Goal: Information Seeking & Learning: Check status

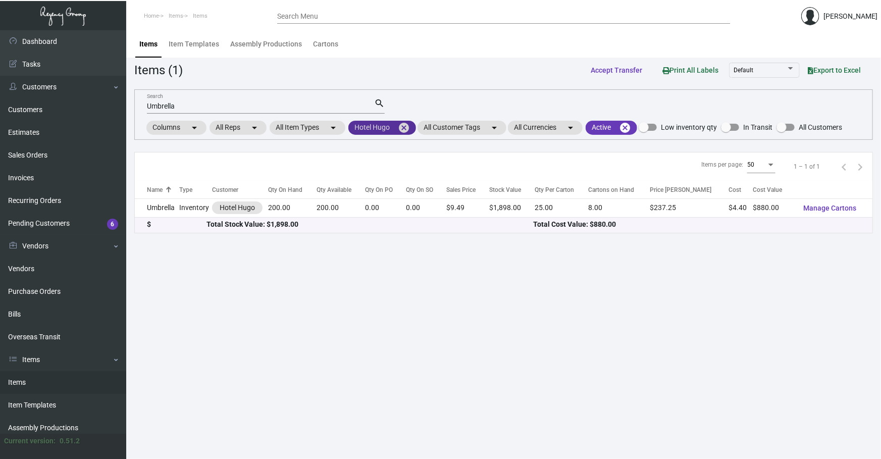
click at [404, 128] on mat-icon "cancel" at bounding box center [404, 128] width 12 height 12
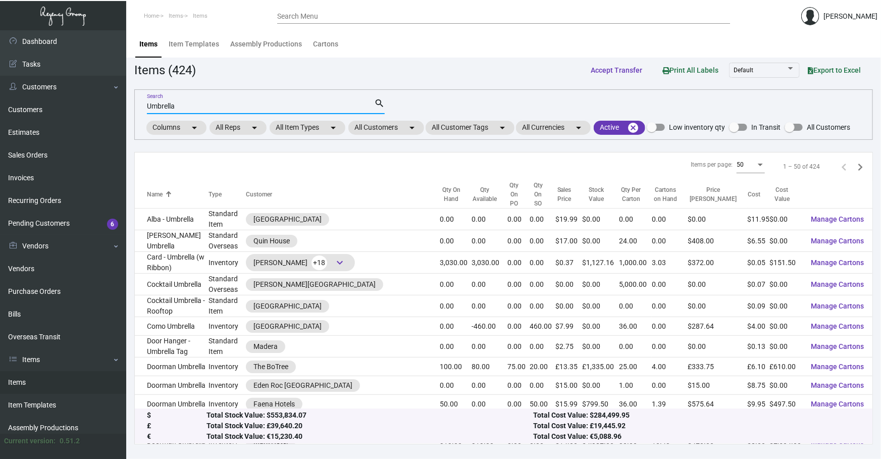
drag, startPoint x: 268, startPoint y: 104, endPoint x: -134, endPoint y: 109, distance: 402.1
click at [0, 109] on html "Home Items Items Search Menu [PERSON_NAME] Dashboard Dashboard Tasks Customers …" at bounding box center [440, 229] width 881 height 459
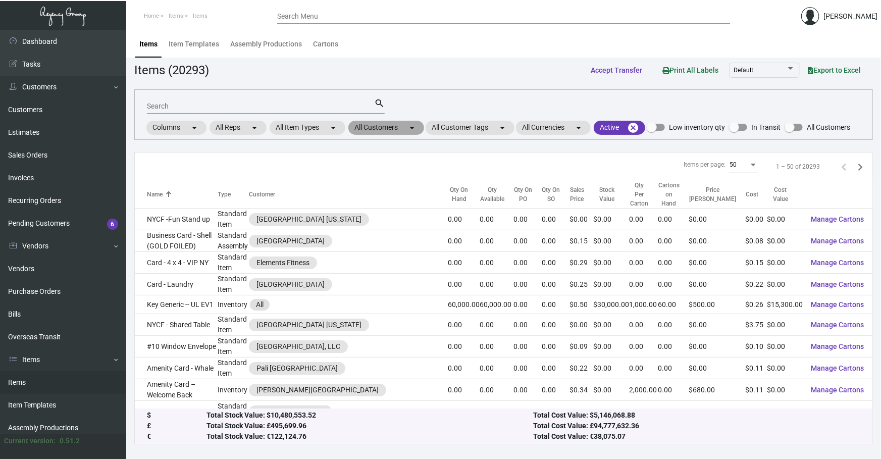
click at [407, 127] on mat-chip "All Customers arrow_drop_down" at bounding box center [387, 128] width 76 height 14
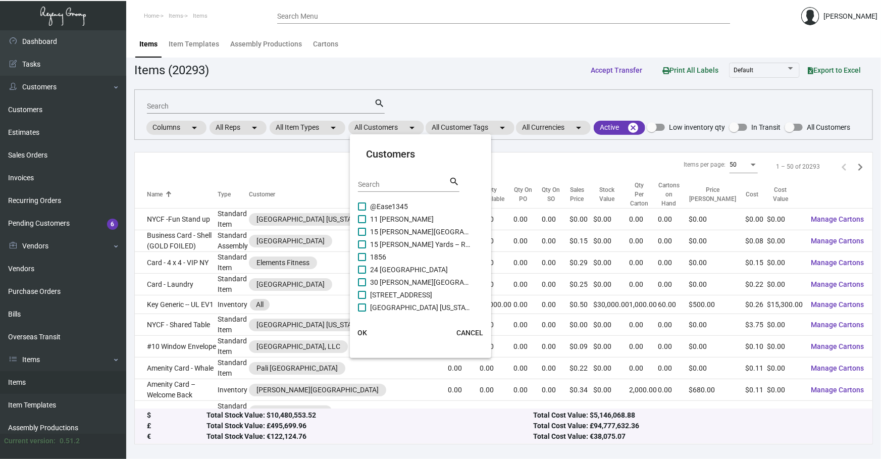
click at [396, 188] on div "Search" at bounding box center [403, 184] width 91 height 16
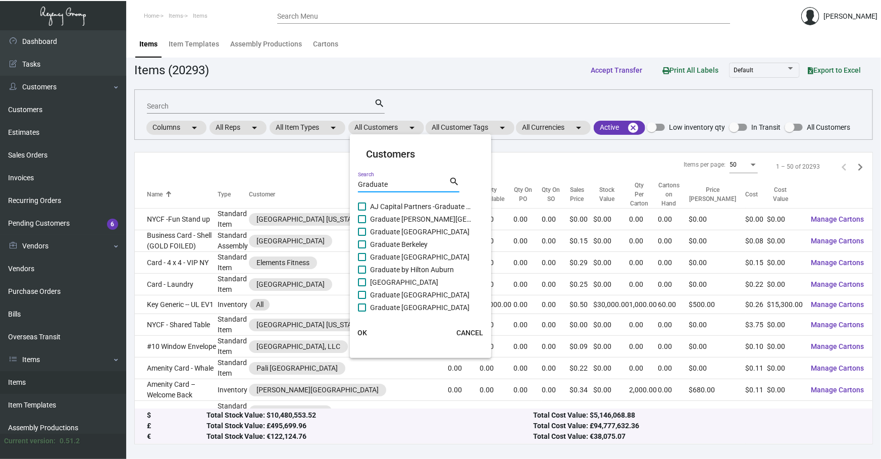
type input "Graduate"
click at [433, 273] on span "Graduate by Hilton Auburn" at bounding box center [420, 270] width 101 height 12
click at [362, 274] on input "Graduate by Hilton Auburn" at bounding box center [362, 274] width 1 height 1
checkbox input "true"
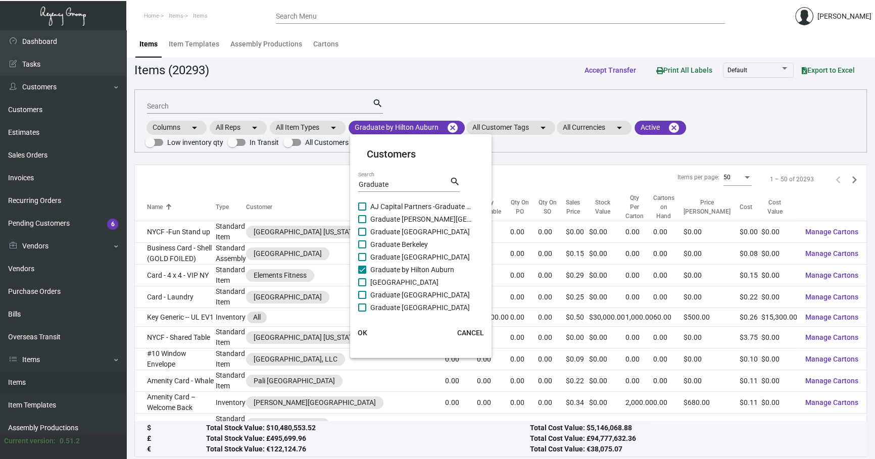
click at [364, 327] on button "OK" at bounding box center [362, 333] width 32 height 18
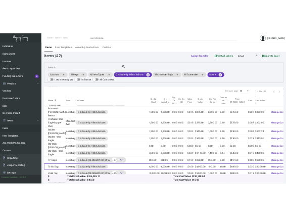
scroll to position [663, 0]
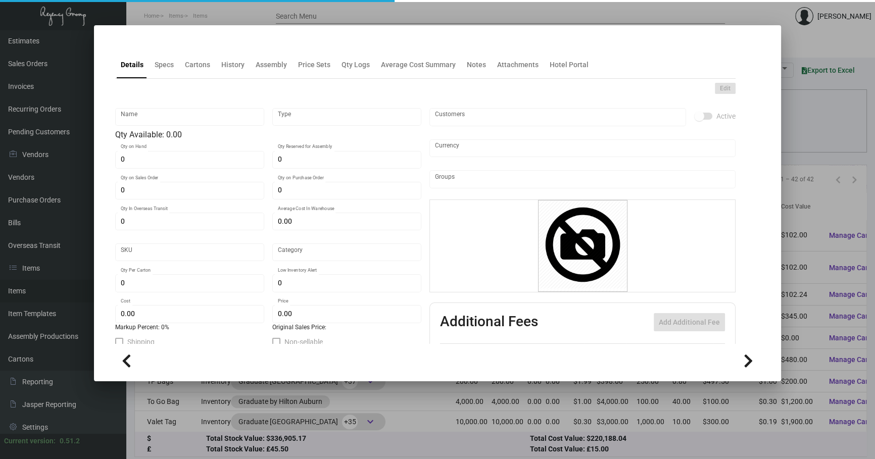
type input "War Eagle - Wax Paper"
type input "Inventory"
type input "5,000"
type input "$ 0.06"
type input "Inventory"
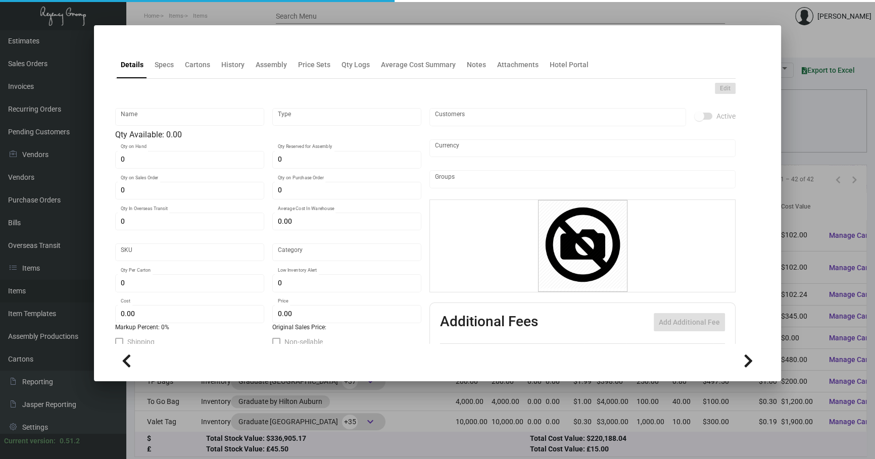
type input "2,500"
type input "$ 0.06"
type input "$ 0.12"
checkbox input "true"
type input "United States Dollar $"
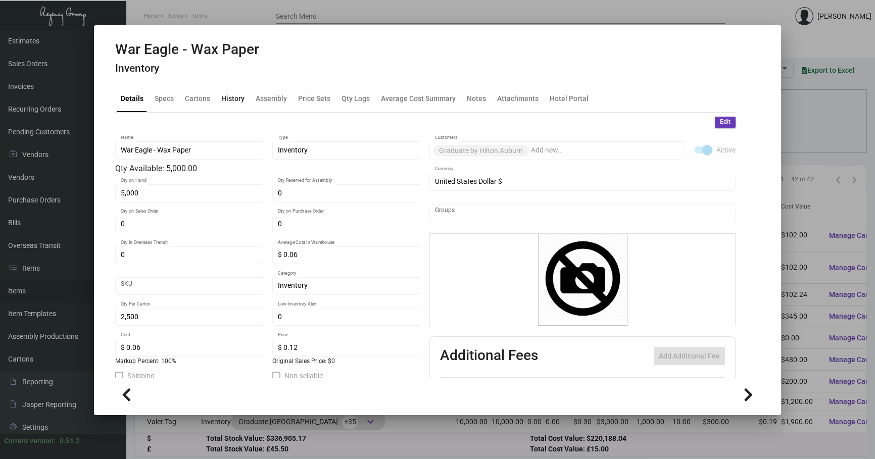
click at [237, 95] on div "History" at bounding box center [232, 98] width 23 height 11
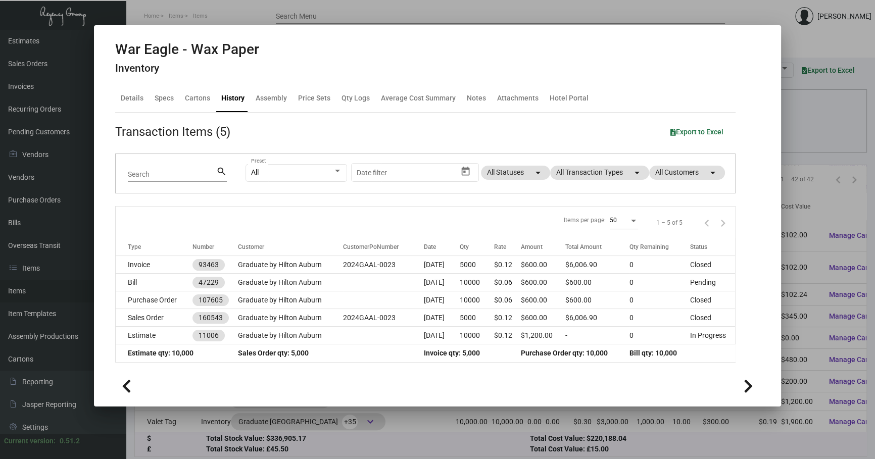
click at [298, 7] on div at bounding box center [437, 229] width 875 height 459
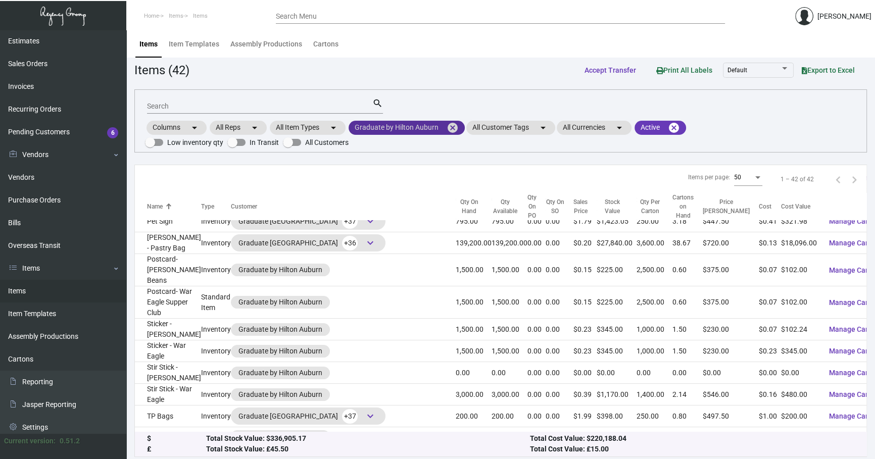
click at [456, 124] on mat-icon "cancel" at bounding box center [453, 128] width 12 height 12
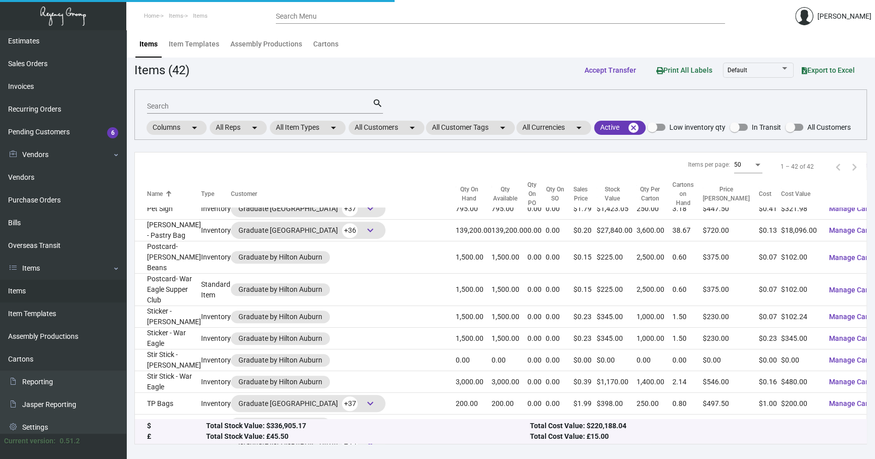
scroll to position [625, 0]
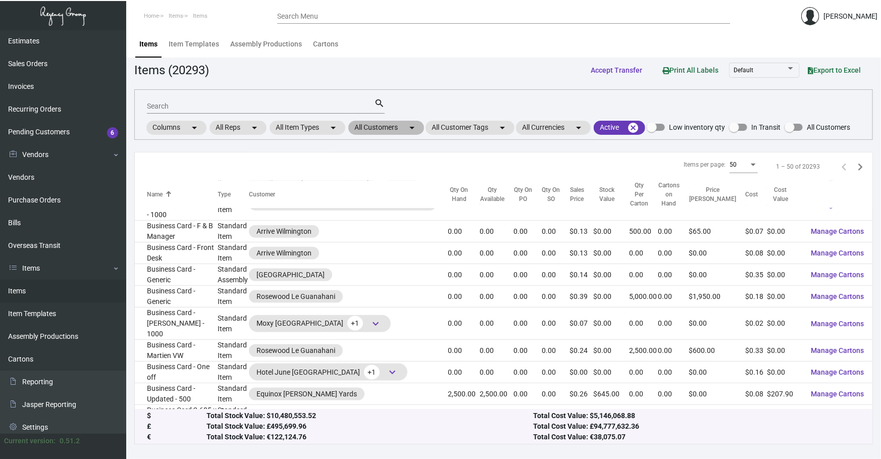
click at [385, 126] on mat-chip "All Customers arrow_drop_down" at bounding box center [387, 128] width 76 height 14
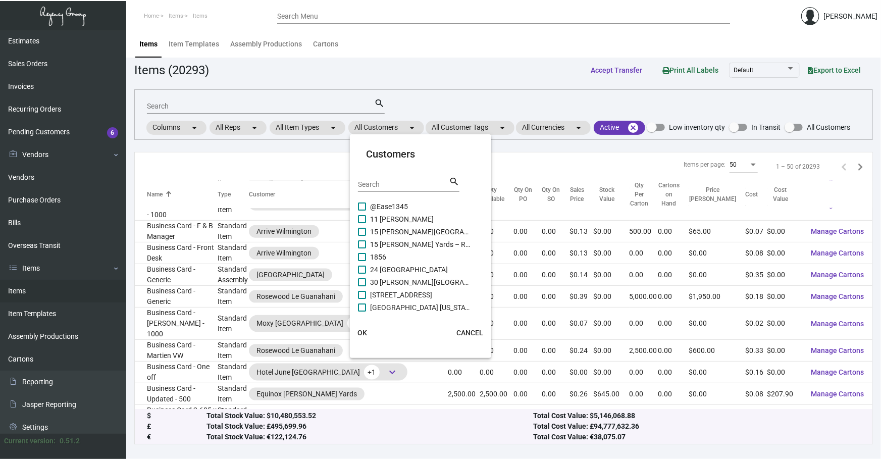
click at [379, 186] on input "Search" at bounding box center [403, 185] width 91 height 8
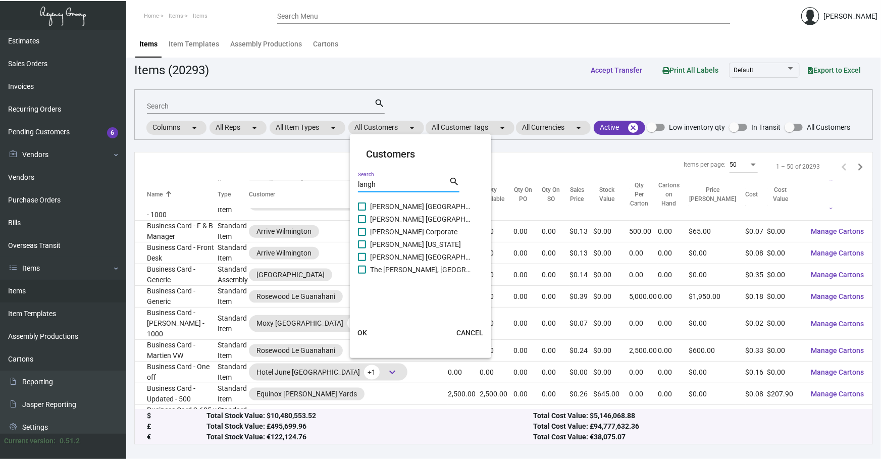
type input "langh"
click at [404, 216] on span "[PERSON_NAME] [GEOGRAPHIC_DATA]" at bounding box center [420, 219] width 101 height 12
click at [362, 223] on input "[PERSON_NAME] [GEOGRAPHIC_DATA]" at bounding box center [362, 223] width 1 height 1
checkbox input "true"
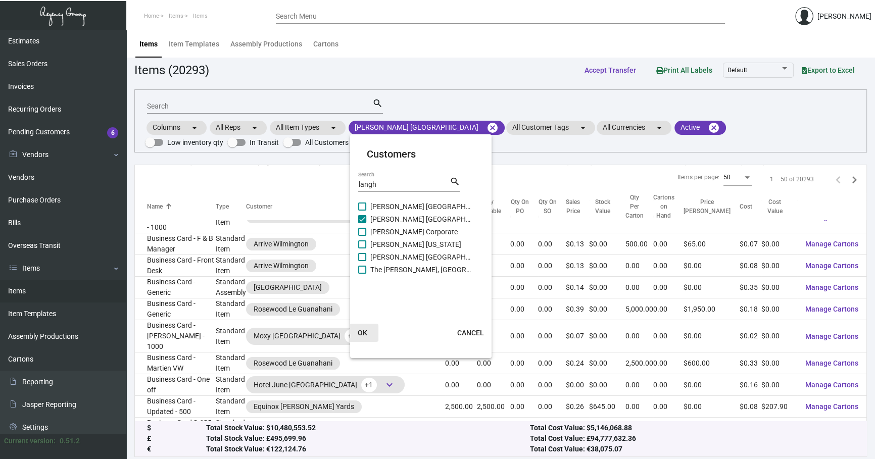
click at [362, 329] on span "OK" at bounding box center [363, 333] width 10 height 8
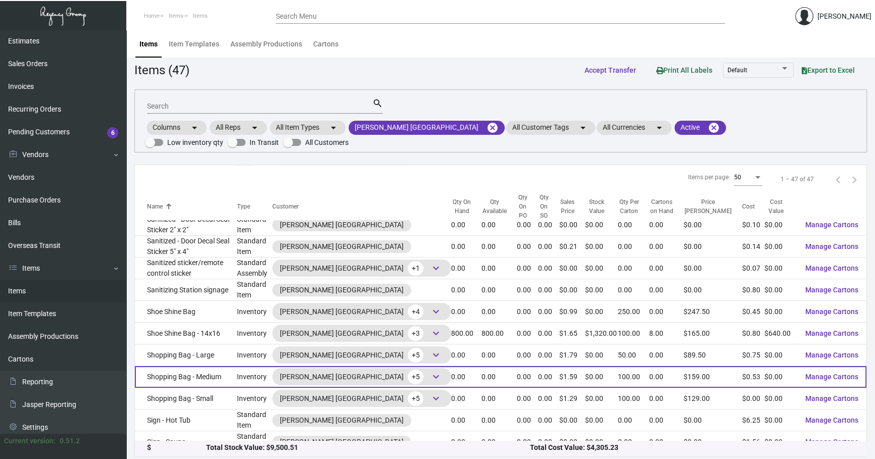
scroll to position [549, 0]
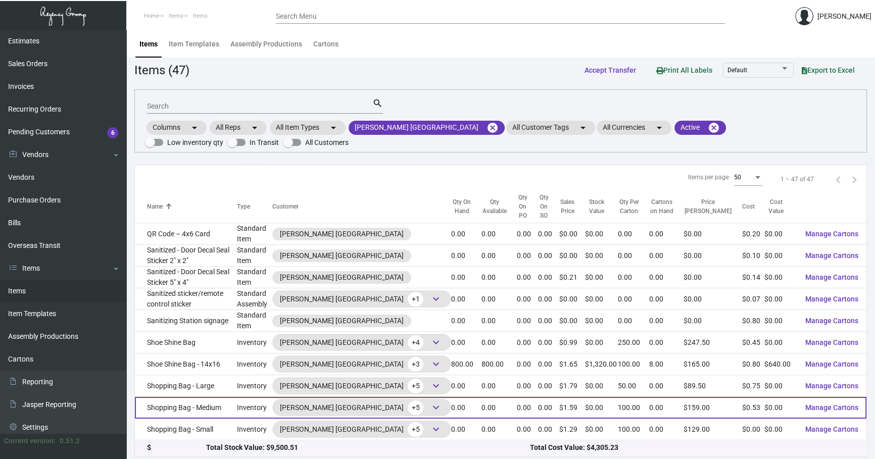
click at [218, 332] on td "Shoe Shine Bag" at bounding box center [186, 343] width 102 height 22
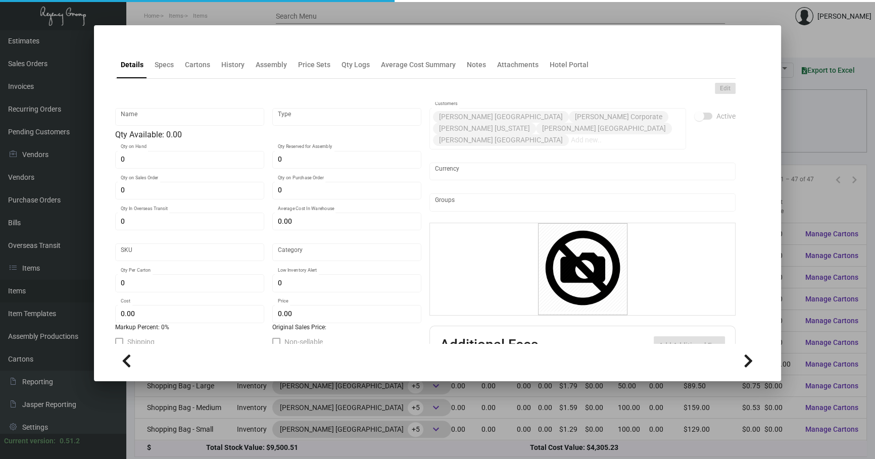
type input "Shoe Shine Bag"
type input "Inventory"
type input "2,500"
type input "$ 0.45"
type input "Overseas"
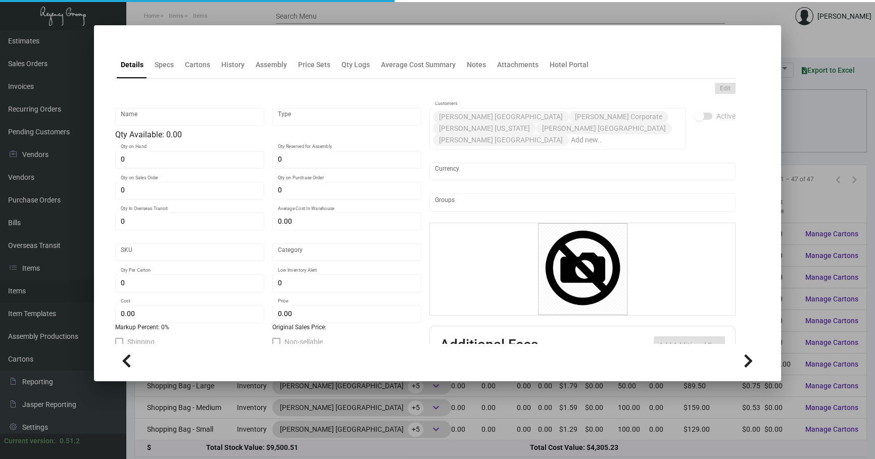
type input "250"
type input "$ 0.45"
type input "$ 0.99"
checkbox input "true"
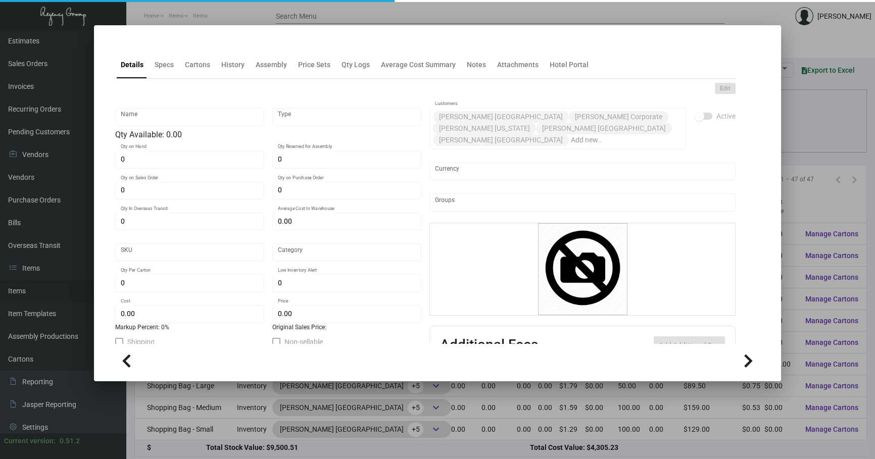
type input "United States Dollar $"
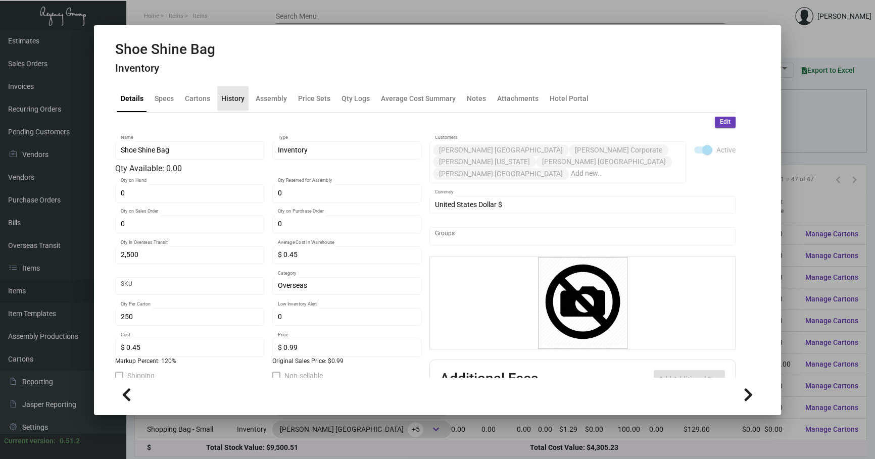
click at [227, 96] on div "History" at bounding box center [232, 98] width 23 height 11
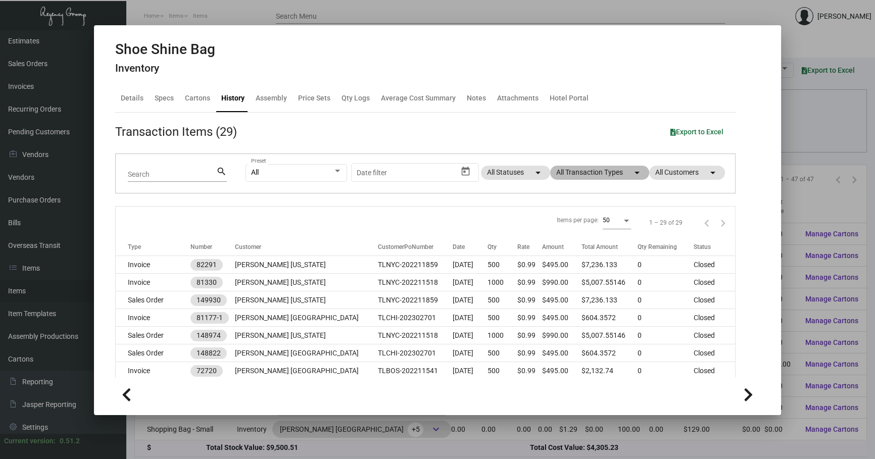
click at [576, 171] on mat-chip "All Transaction Types arrow_drop_down" at bounding box center [599, 173] width 99 height 14
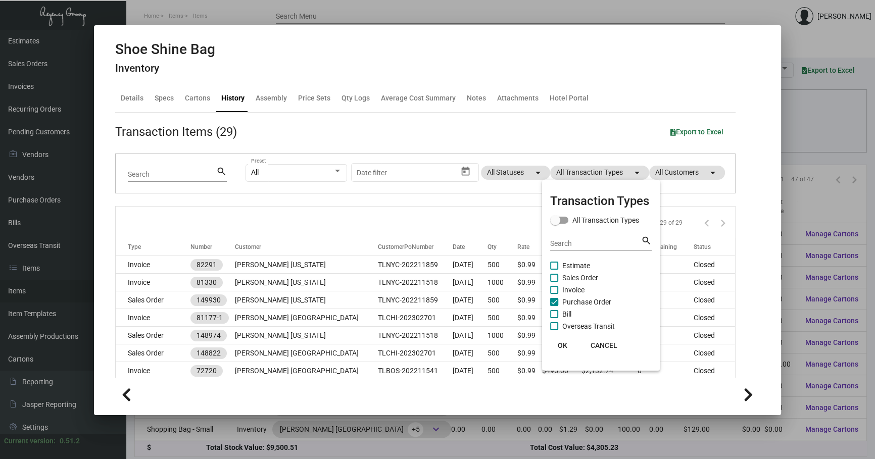
click at [569, 299] on span "Purchase Order" at bounding box center [586, 302] width 49 height 12
click at [554, 306] on input "Purchase Order" at bounding box center [554, 306] width 1 height 1
click at [569, 299] on span "Purchase Order" at bounding box center [586, 302] width 49 height 12
click at [554, 306] on input "Purchase Order" at bounding box center [554, 306] width 1 height 1
checkbox input "true"
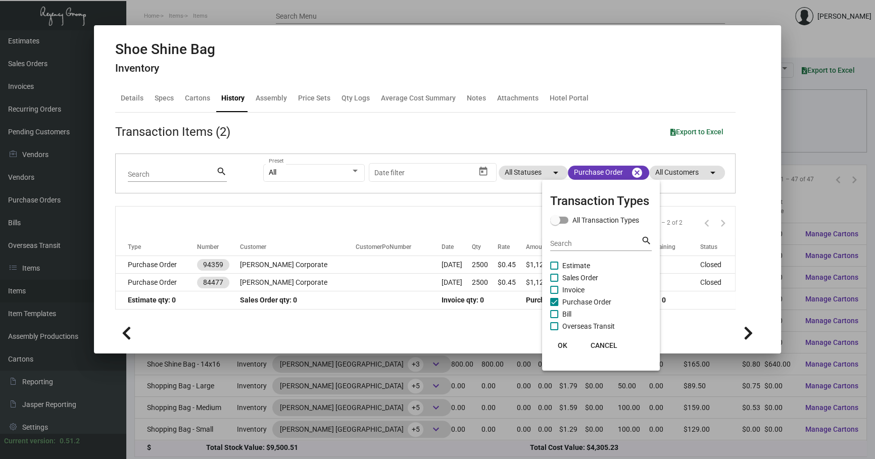
click at [430, 266] on div at bounding box center [437, 229] width 875 height 459
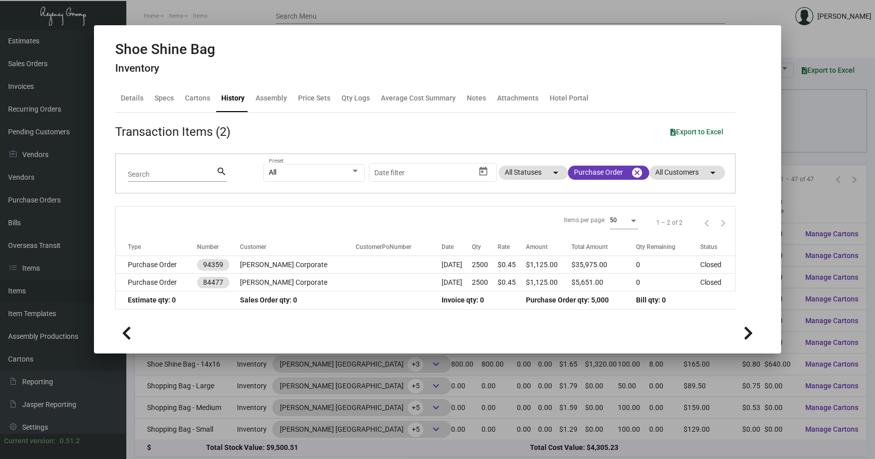
click at [441, 266] on td "[DATE]" at bounding box center [456, 265] width 30 height 18
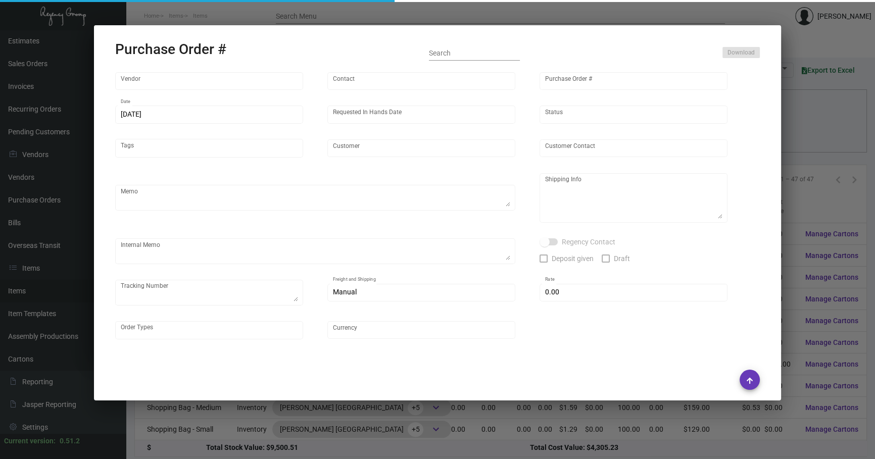
type input "Hangzhou [PERSON_NAME] Leisure Product Co. LTD"
type input "[PERSON_NAME]"
type input "94359"
type input "[DATE]"
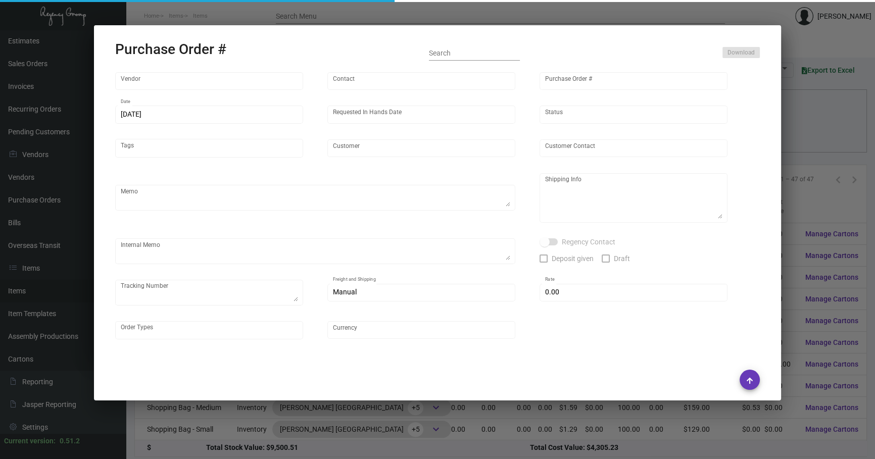
type input "[PERSON_NAME] Corporate"
type textarea "Slipper -- 10K of each for first shipment. rest split to another two shipments …"
type textarea "Regency Group NJ - [PERSON_NAME] [STREET_ADDRESS]"
type textarea "[DATE] -- Slipper standard size revised to ship all to warehouse"
checkbox input "true"
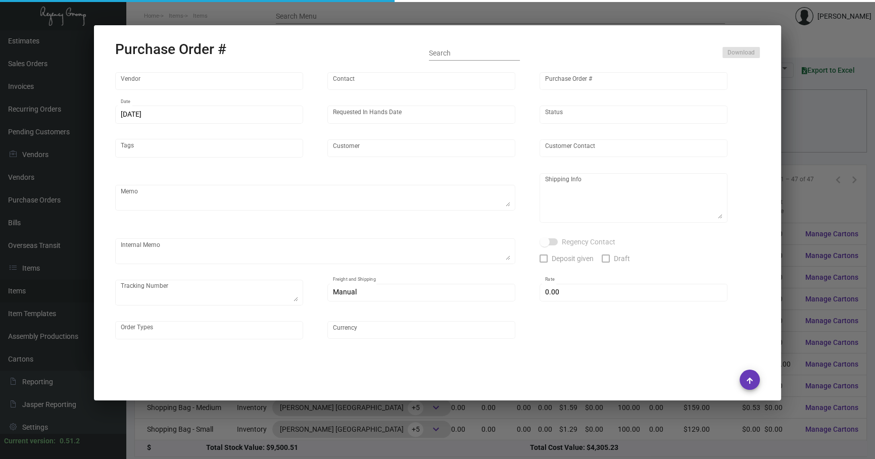
type input "$ 0.00"
type input "United States Dollar $"
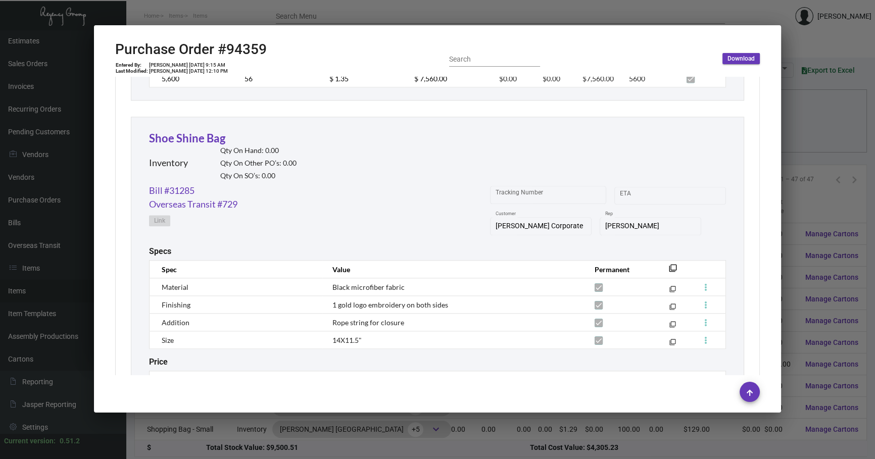
scroll to position [1713, 0]
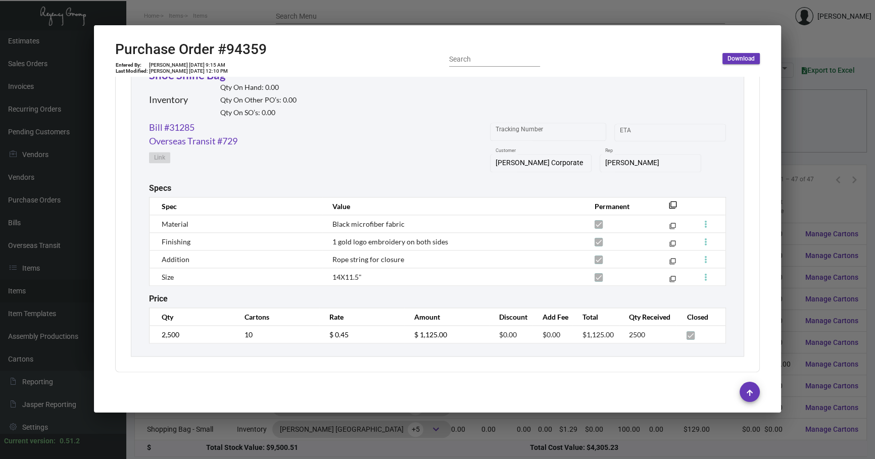
drag, startPoint x: 666, startPoint y: 199, endPoint x: 674, endPoint y: 196, distance: 9.0
click at [669, 204] on mat-icon "filter_none" at bounding box center [673, 208] width 8 height 8
